Goal: Task Accomplishment & Management: Manage account settings

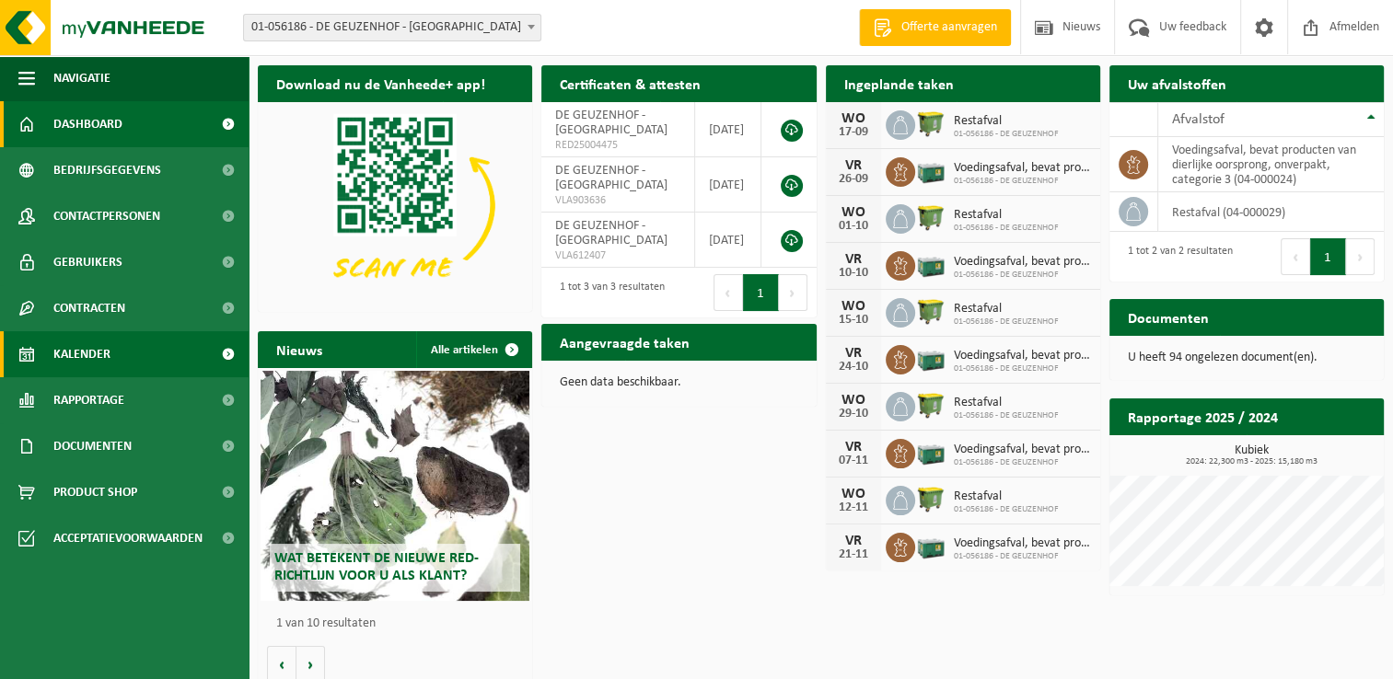
click at [94, 360] on span "Kalender" at bounding box center [81, 354] width 57 height 46
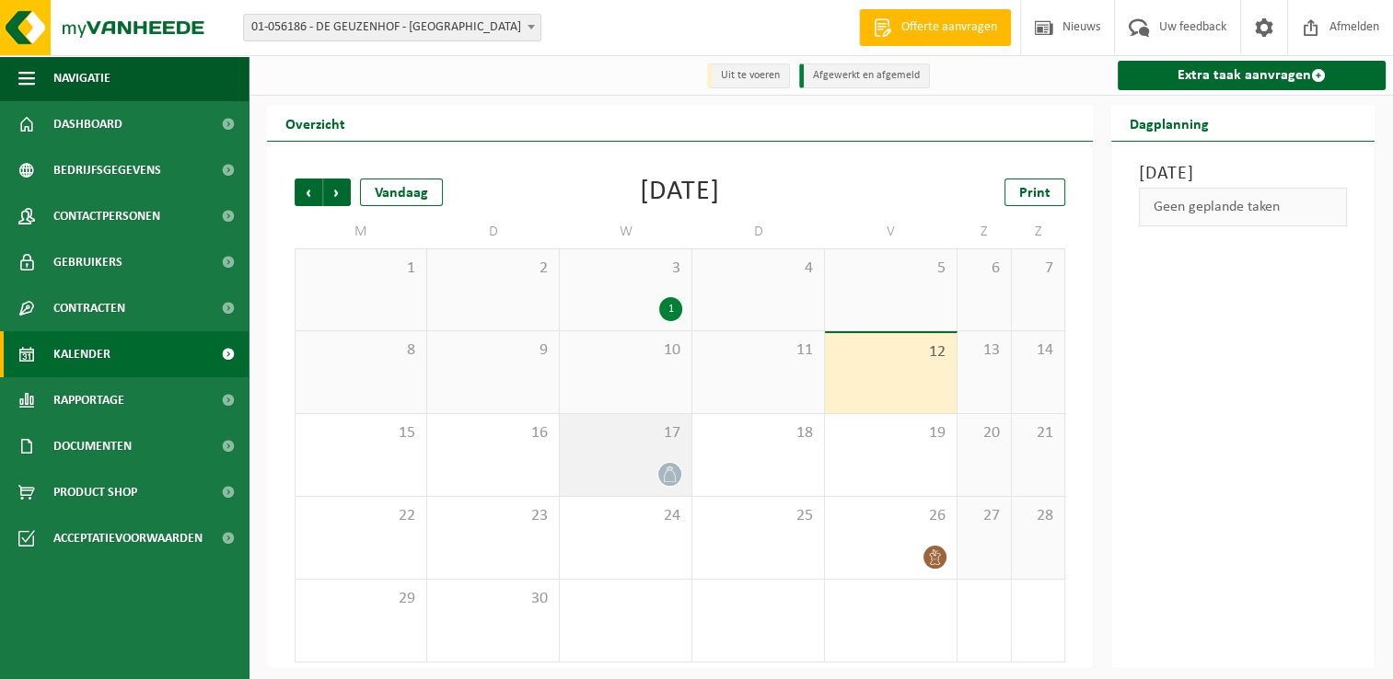
click at [635, 458] on div "17" at bounding box center [626, 455] width 132 height 82
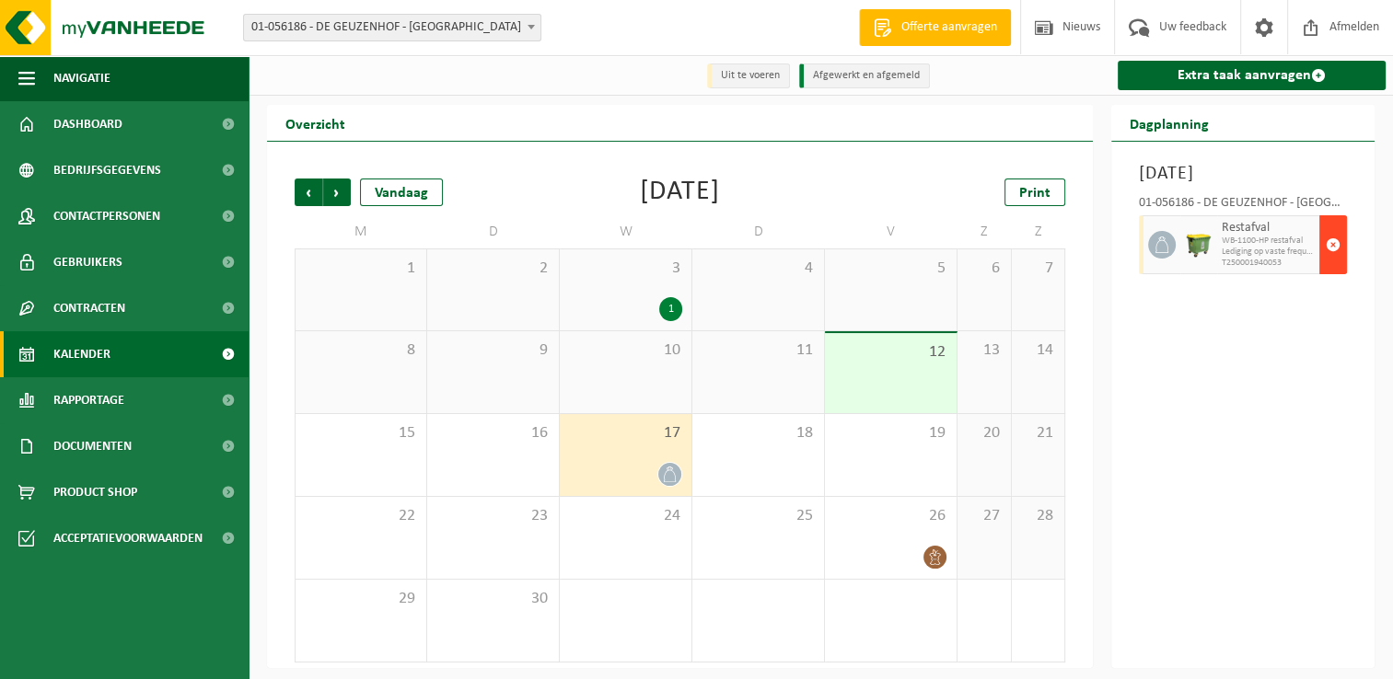
click at [1331, 263] on span "button" at bounding box center [1333, 244] width 15 height 37
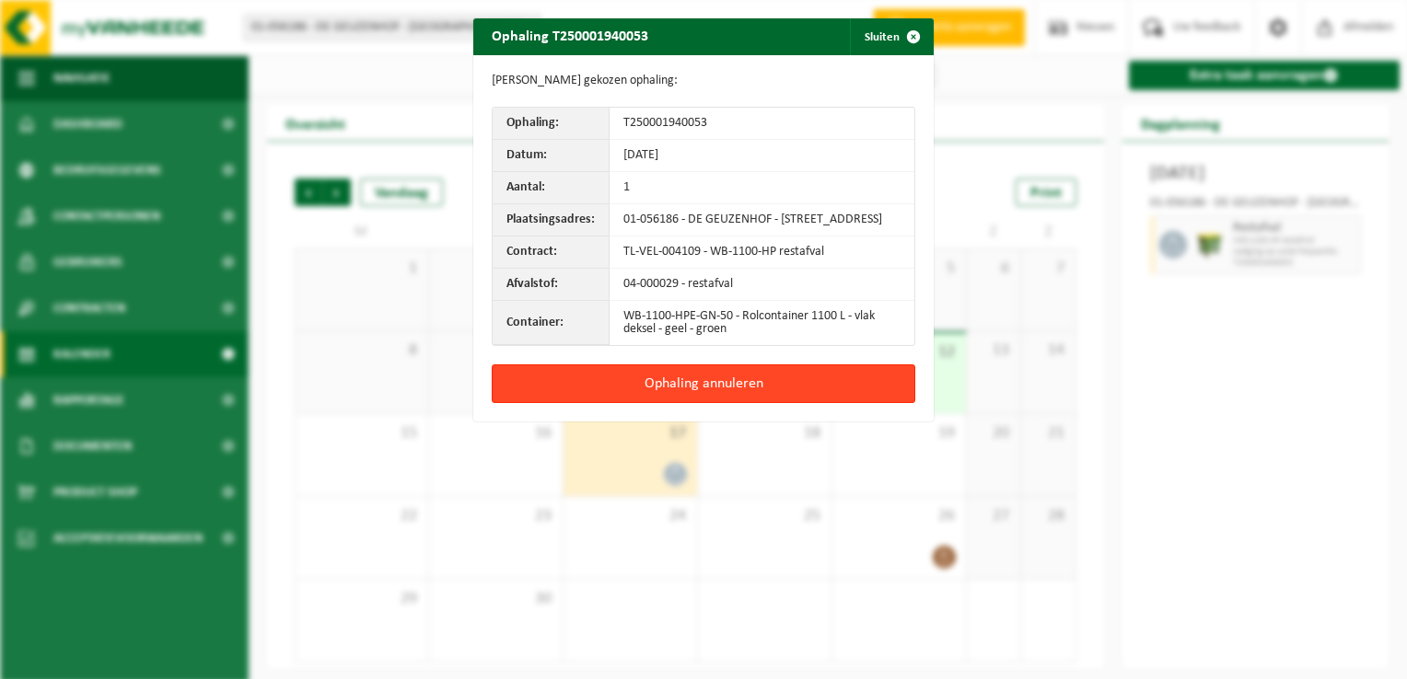
click at [724, 395] on button "Ophaling annuleren" at bounding box center [703, 384] width 423 height 39
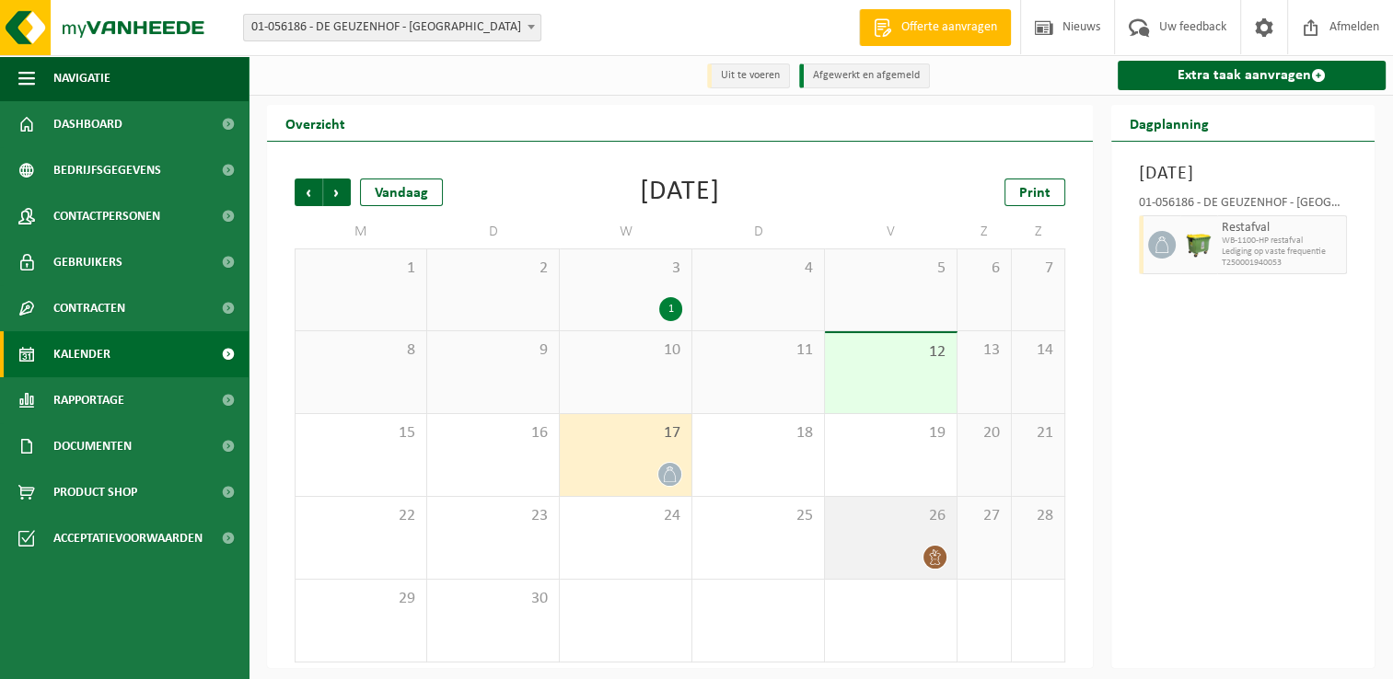
click at [895, 554] on div at bounding box center [890, 557] width 113 height 25
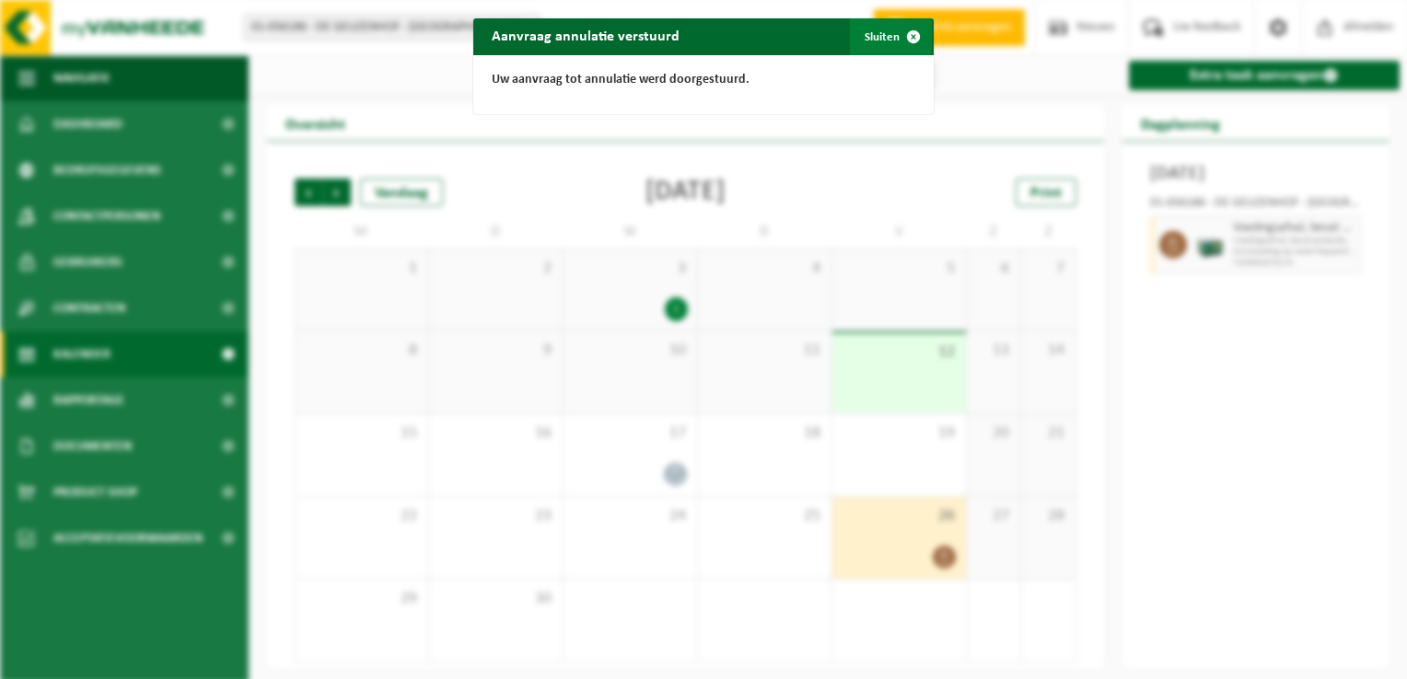
click at [906, 34] on span "button" at bounding box center [913, 36] width 37 height 37
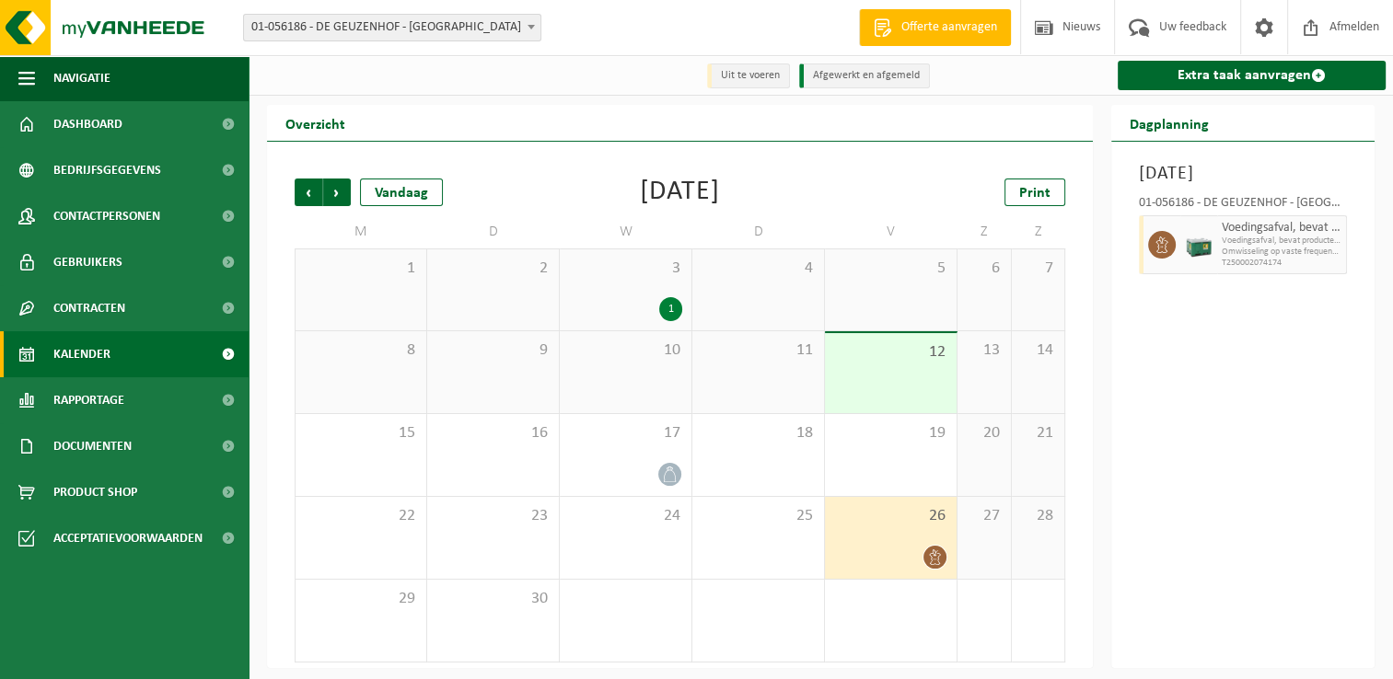
click at [906, 527] on span "26" at bounding box center [890, 516] width 113 height 20
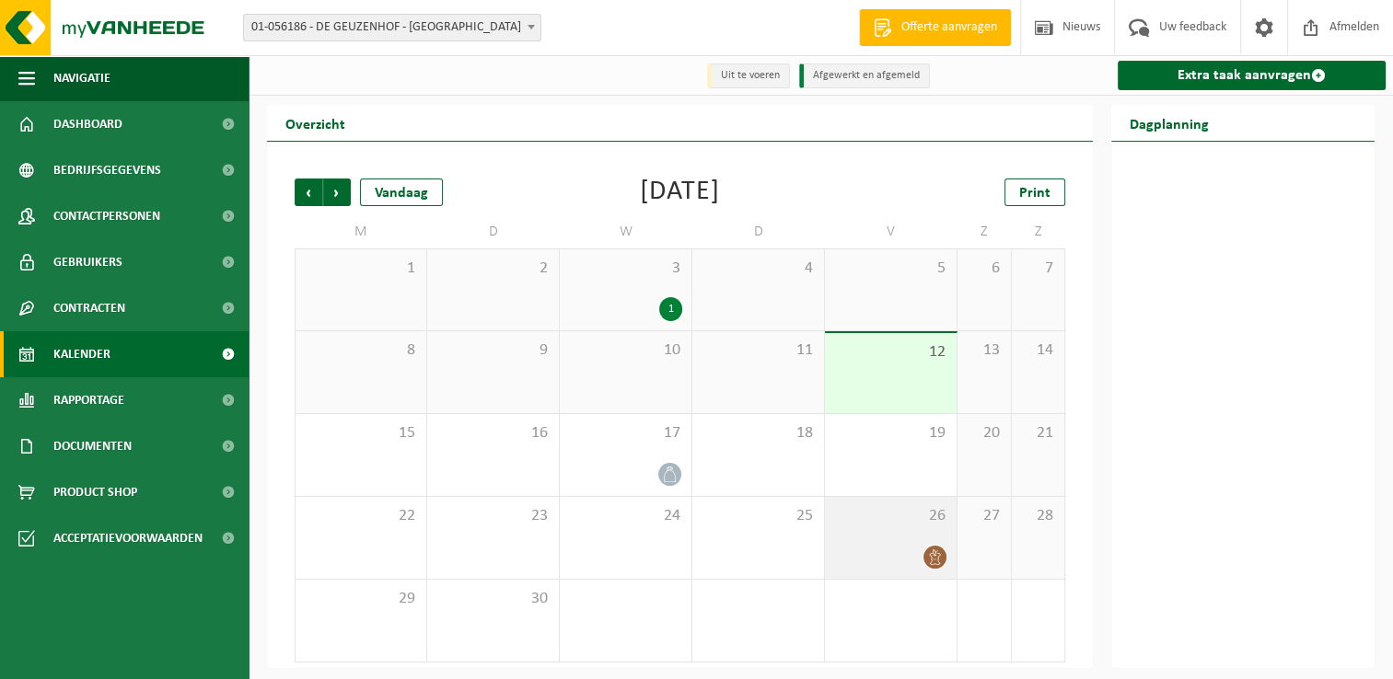
click at [906, 527] on span "26" at bounding box center [890, 516] width 113 height 20
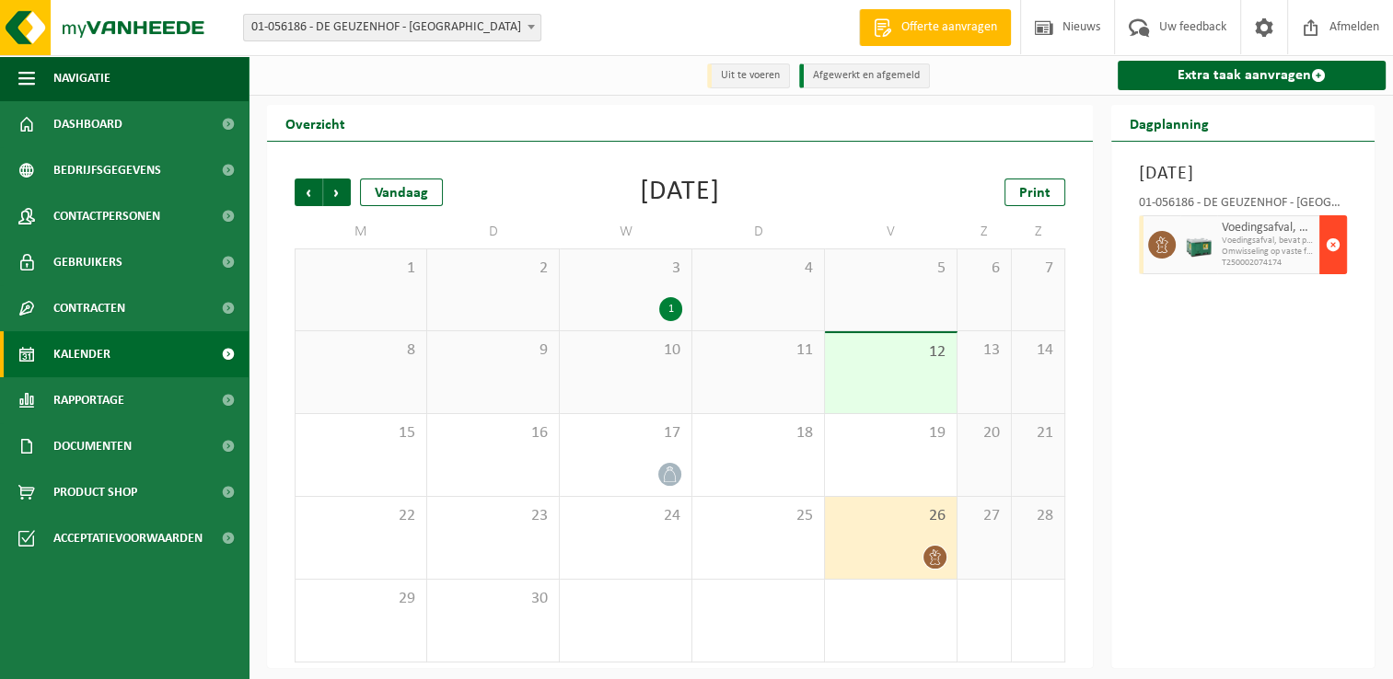
click at [1331, 263] on span "button" at bounding box center [1333, 244] width 15 height 37
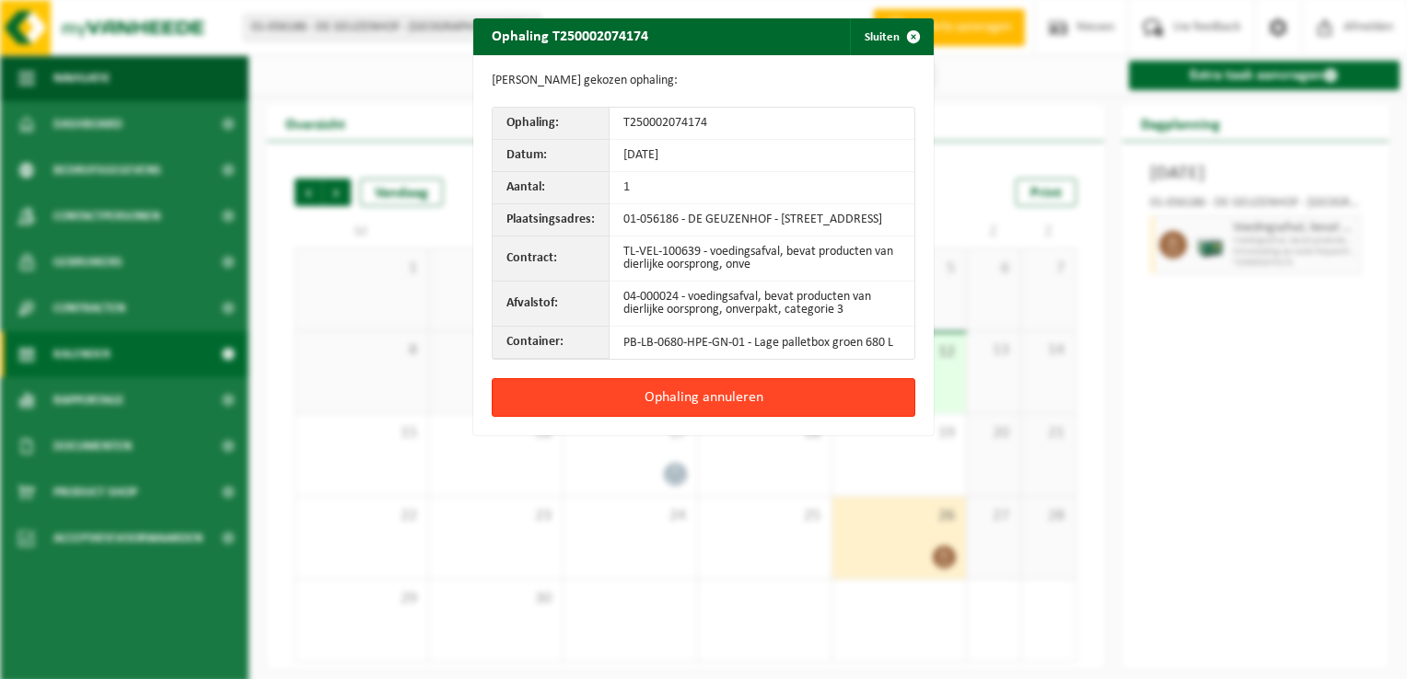
click at [718, 410] on button "Ophaling annuleren" at bounding box center [703, 397] width 423 height 39
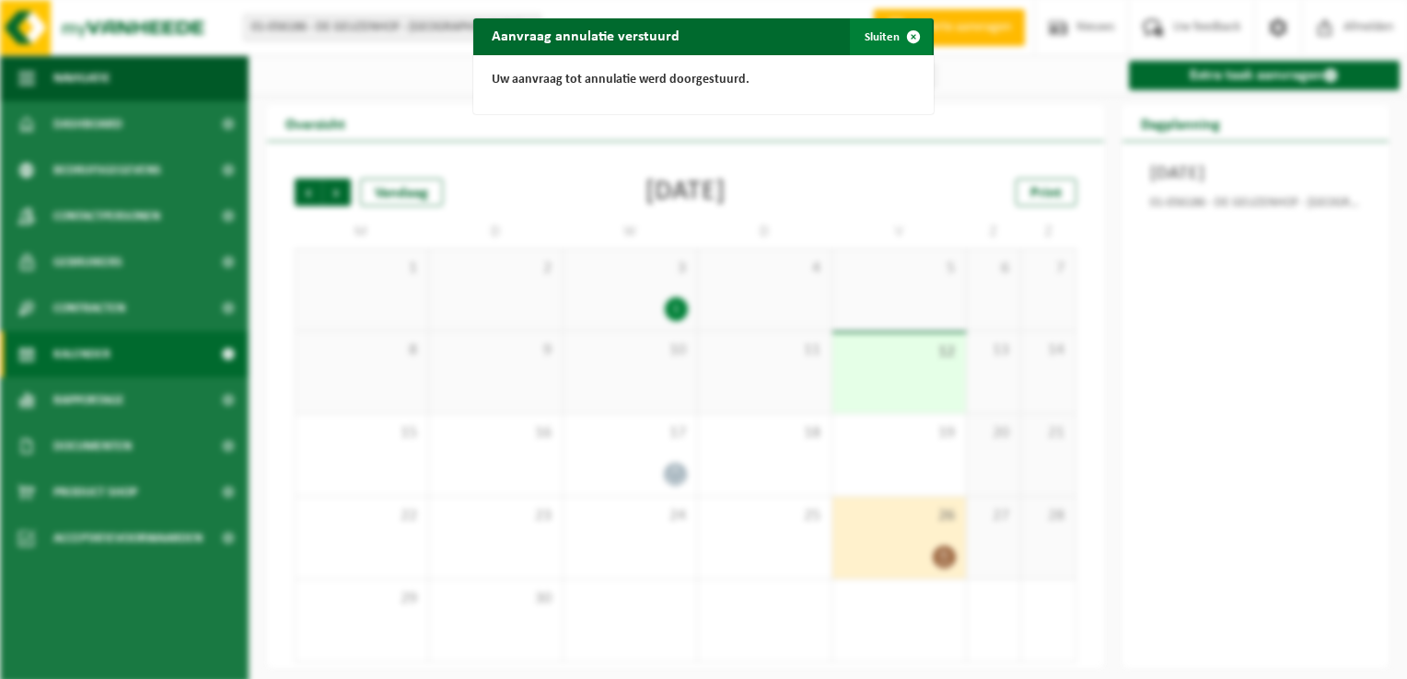
click at [908, 39] on span "button" at bounding box center [913, 36] width 37 height 37
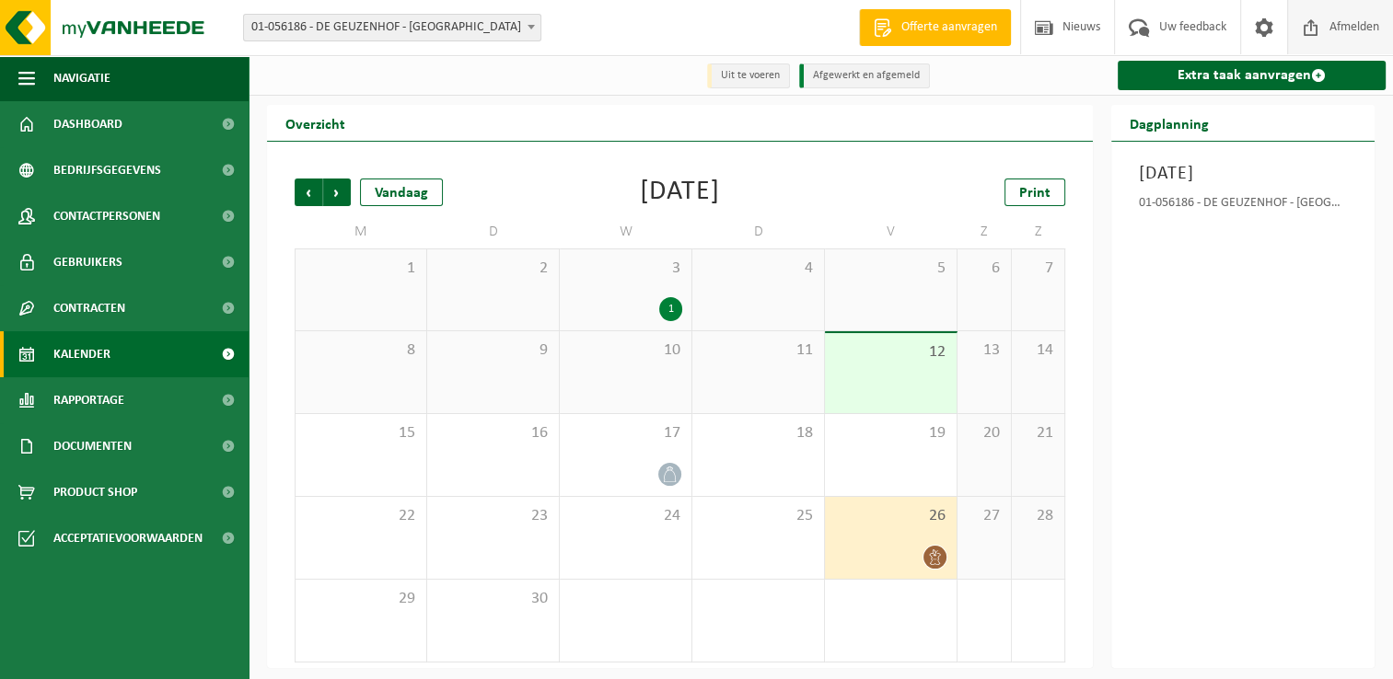
click at [1362, 33] on span "Afmelden" at bounding box center [1354, 27] width 59 height 54
